Goal: Transaction & Acquisition: Download file/media

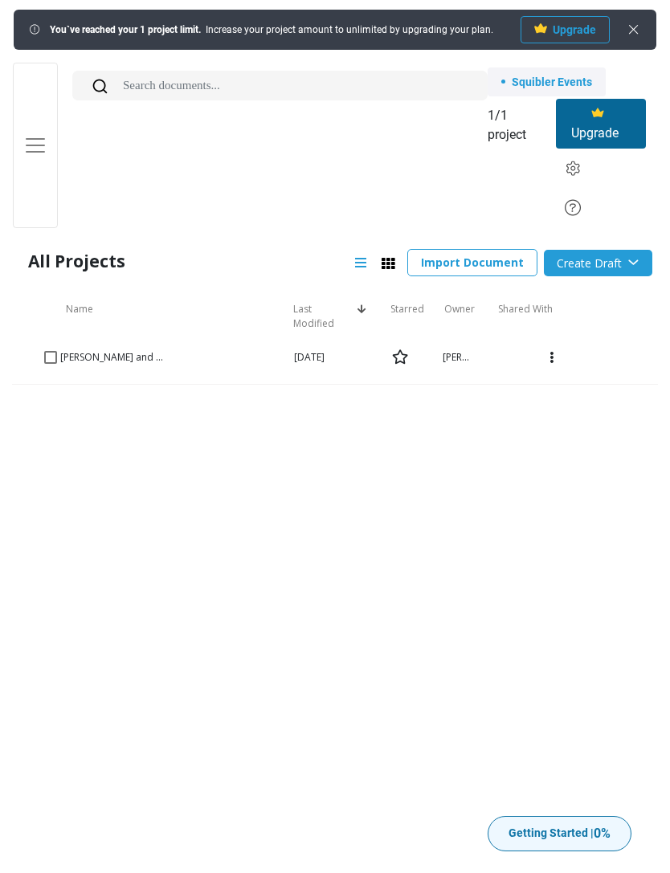
click at [52, 350] on div "[PERSON_NAME] and the Fae" at bounding box center [112, 357] width 129 height 14
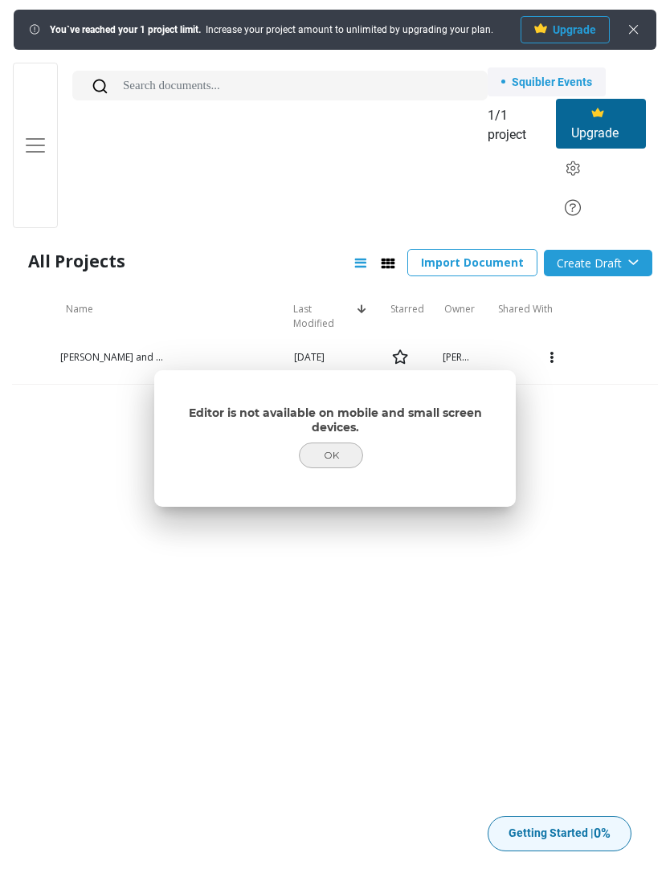
click at [327, 455] on button "OK" at bounding box center [331, 456] width 64 height 26
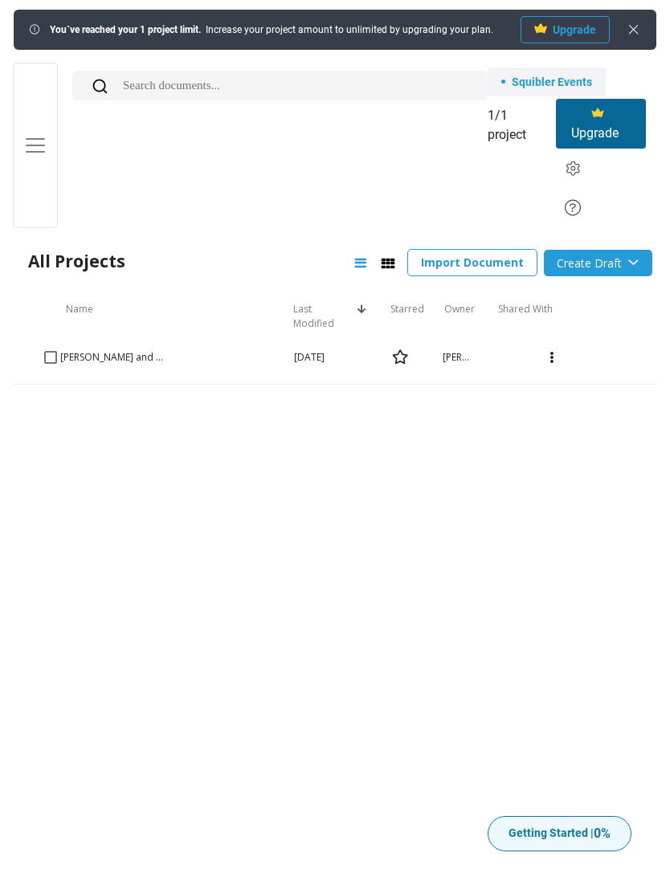
click at [89, 359] on link "[PERSON_NAME] and the Fae" at bounding box center [124, 357] width 129 height 14
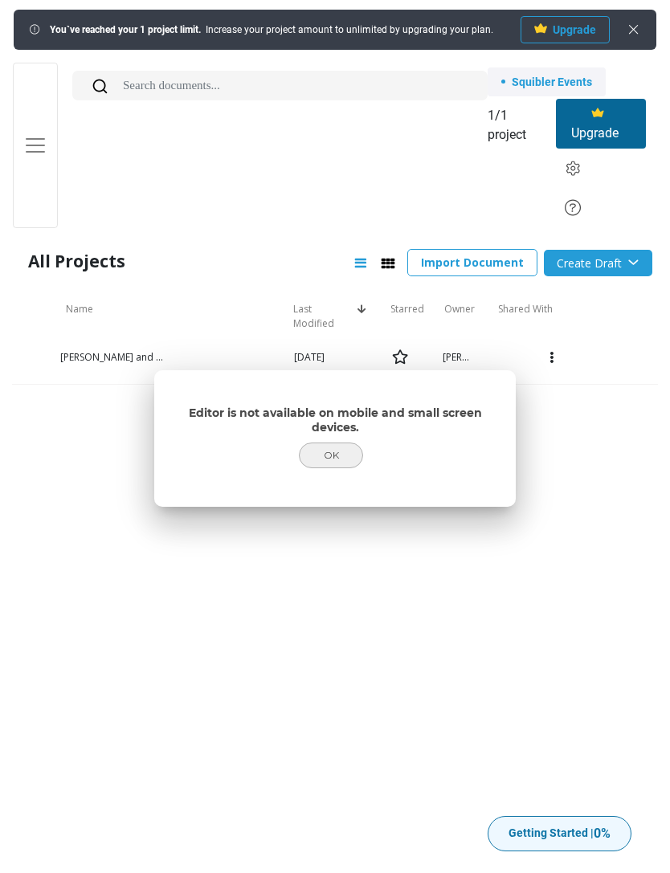
click at [337, 452] on button "OK" at bounding box center [331, 456] width 64 height 26
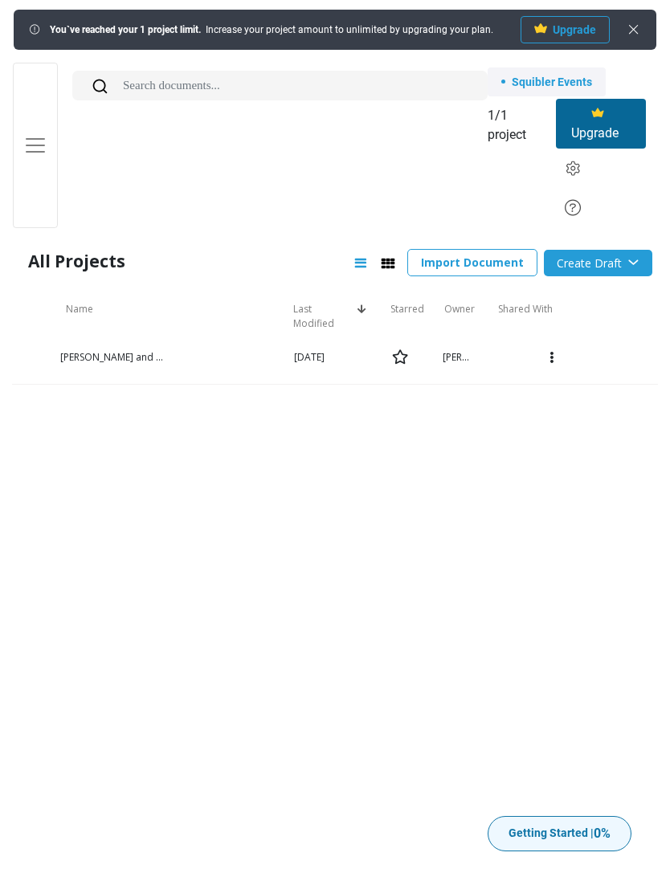
click at [30, 138] on span "Toggle navigation" at bounding box center [35, 145] width 24 height 24
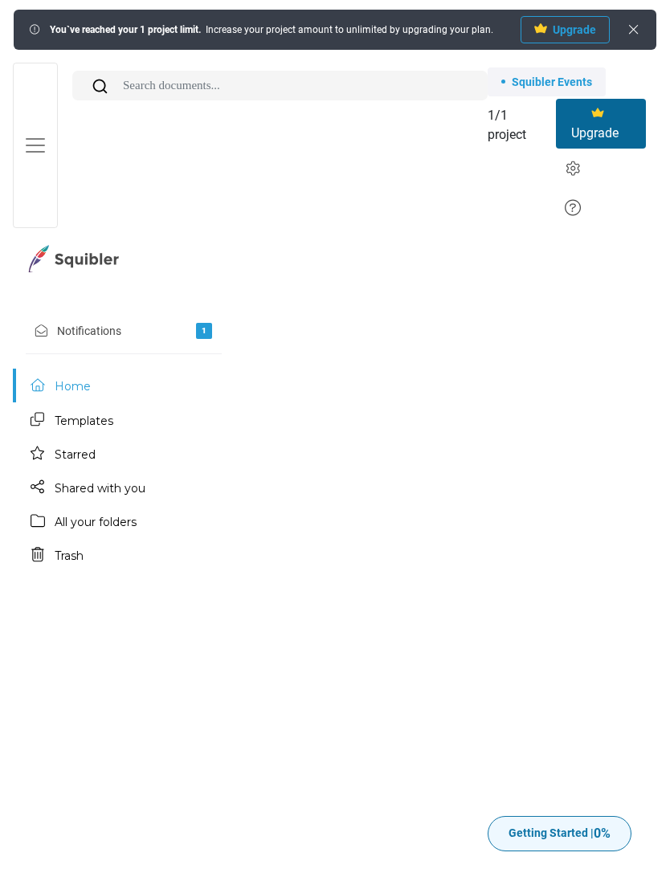
click at [94, 515] on link "All your folders" at bounding box center [119, 521] width 206 height 32
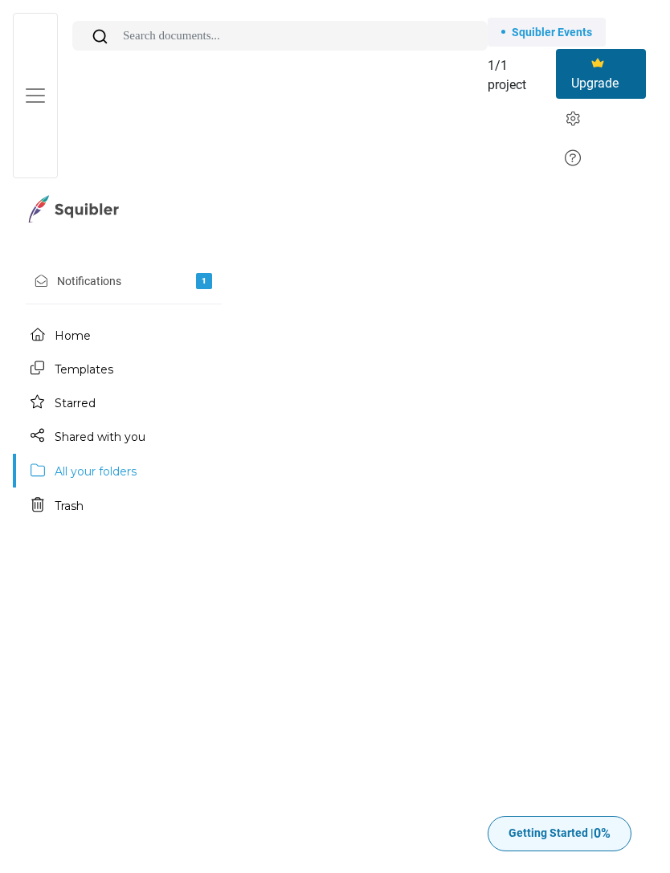
click at [43, 72] on button "Toggle navigation" at bounding box center [35, 96] width 45 height 166
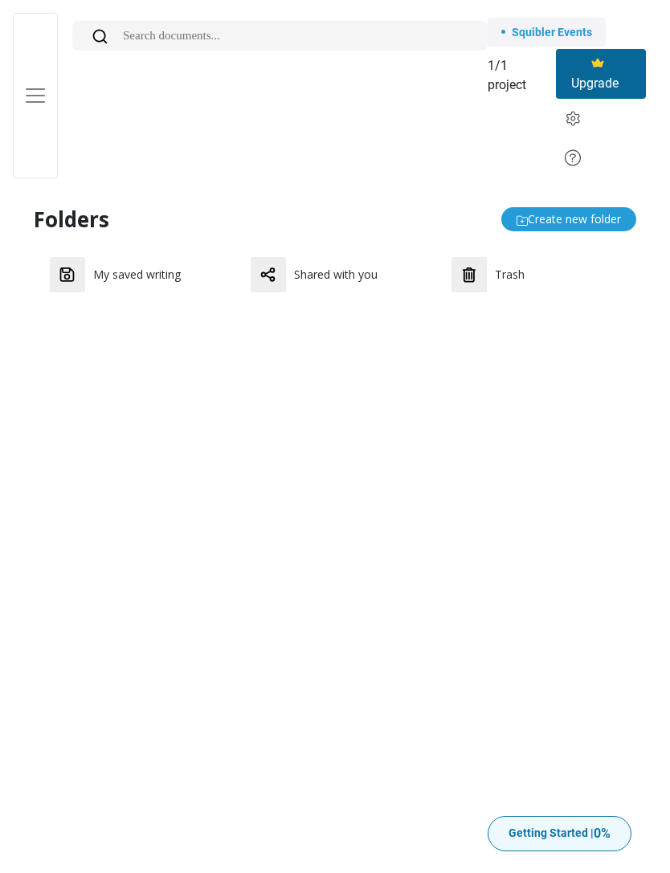
click at [108, 272] on p "My saved writing" at bounding box center [144, 275] width 102 height 14
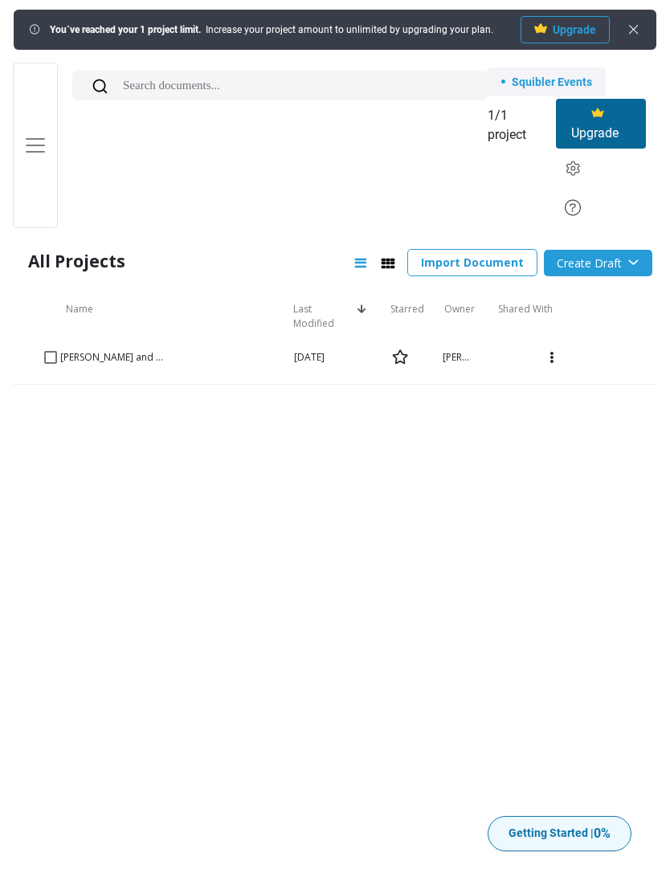
click at [38, 352] on div at bounding box center [41, 356] width 13 height 13
click at [553, 359] on icon at bounding box center [552, 358] width 4 height 19
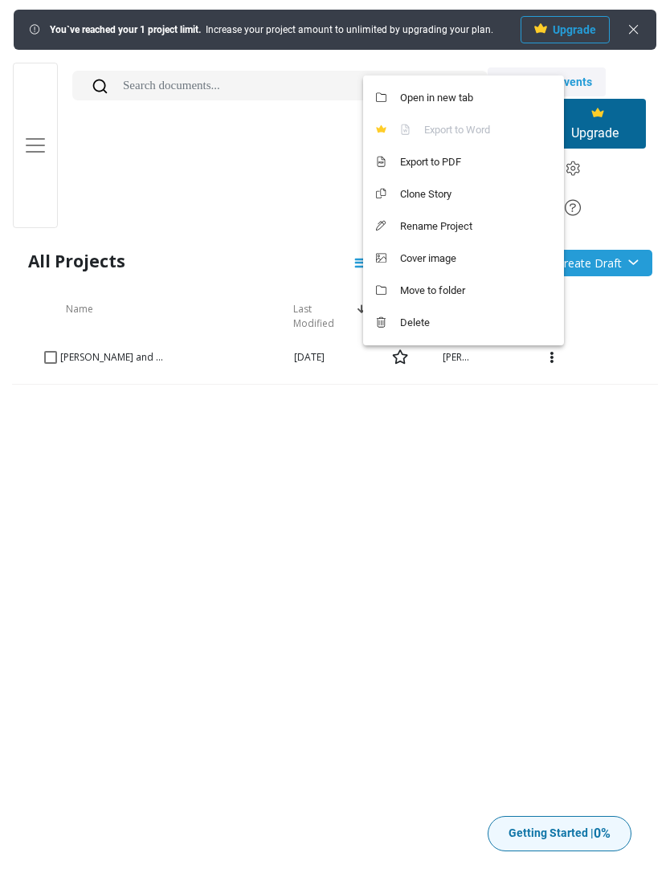
click at [433, 169] on button "Export to PDF" at bounding box center [463, 162] width 201 height 32
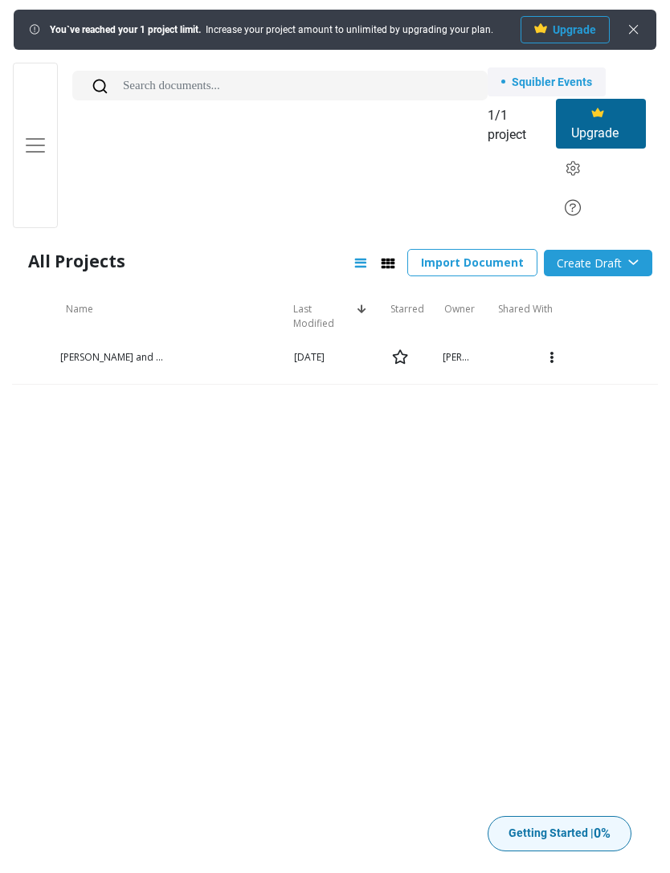
click at [640, 28] on icon at bounding box center [633, 29] width 13 height 13
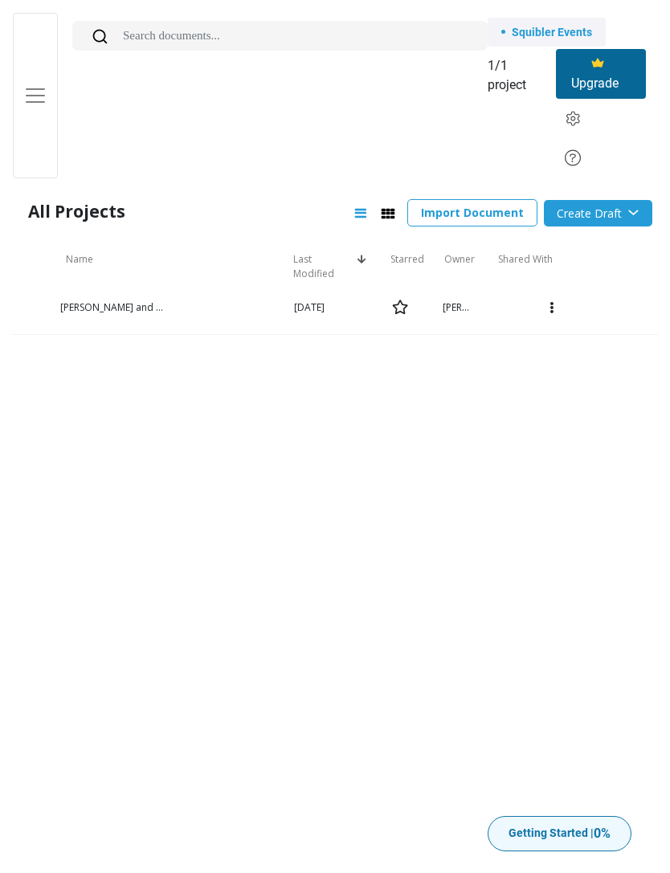
click at [30, 107] on span "Toggle navigation" at bounding box center [35, 96] width 24 height 24
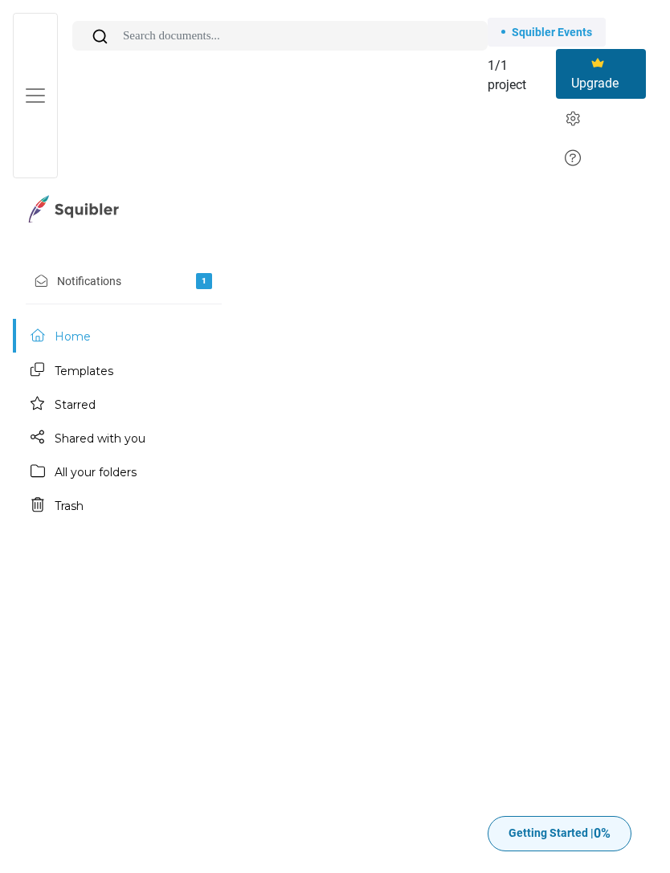
click at [73, 199] on img at bounding box center [74, 208] width 96 height 27
